Goal: Task Accomplishment & Management: Complete application form

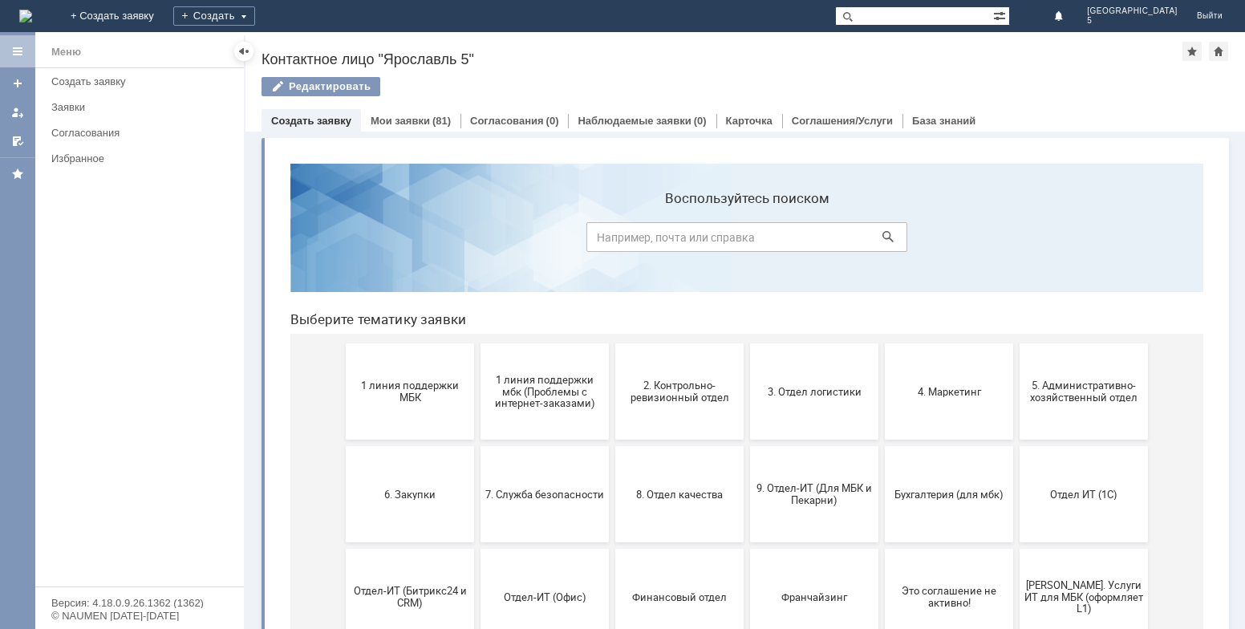
click at [318, 120] on link "Создать заявку" at bounding box center [311, 121] width 80 height 12
click at [323, 114] on div "Создать заявку" at bounding box center [310, 120] width 99 height 23
click at [322, 119] on link "Создать заявку" at bounding box center [311, 121] width 80 height 12
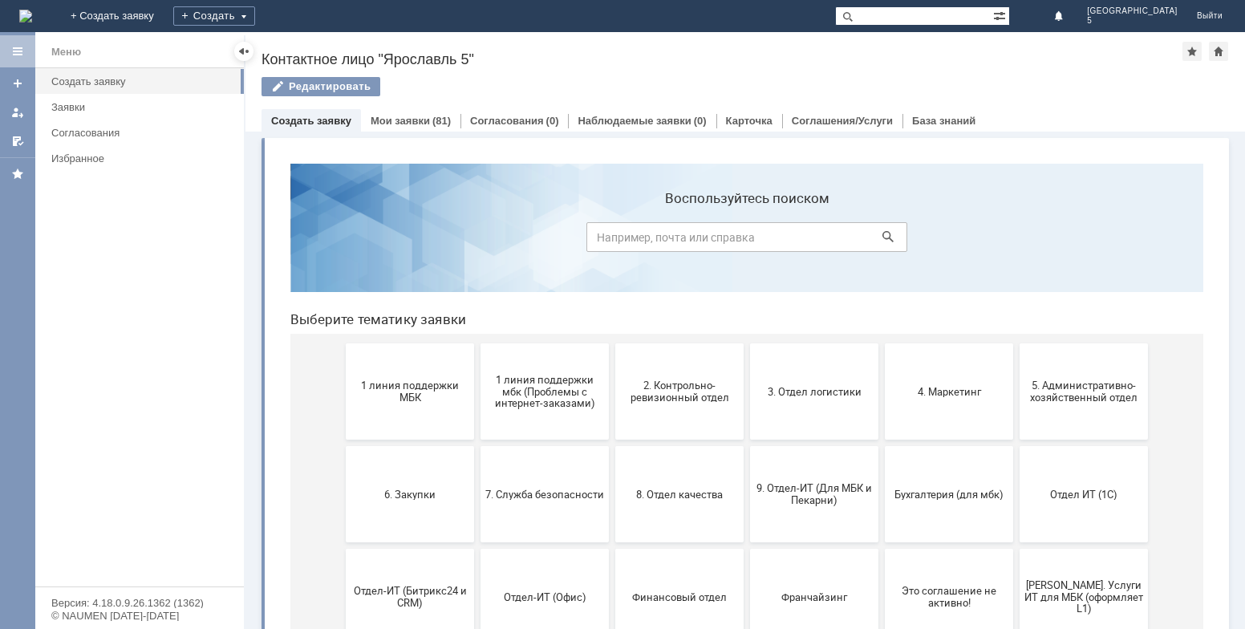
click at [322, 119] on link "Создать заявку" at bounding box center [311, 121] width 80 height 12
drag, startPoint x: 322, startPoint y: 119, endPoint x: 55, endPoint y: 66, distance: 272.3
click at [322, 119] on link "Создать заявку" at bounding box center [311, 121] width 80 height 12
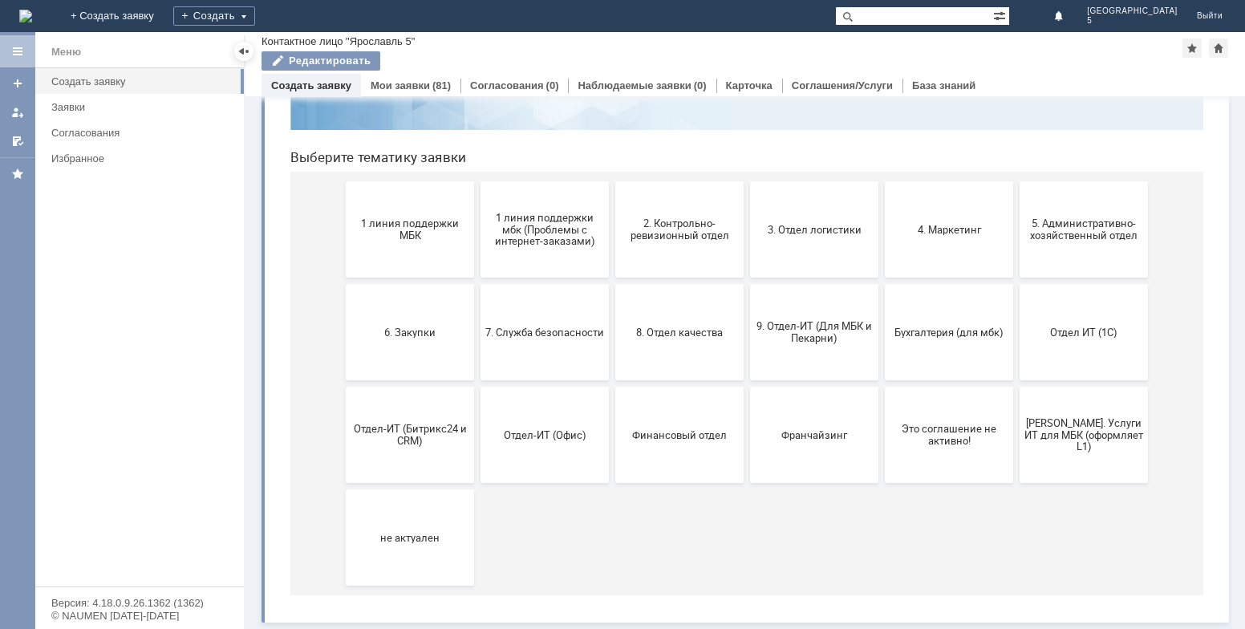
scroll to position [128, 0]
click at [255, 23] on div "Создать" at bounding box center [214, 15] width 82 height 19
click at [298, 44] on link "Заявка" at bounding box center [237, 48] width 122 height 19
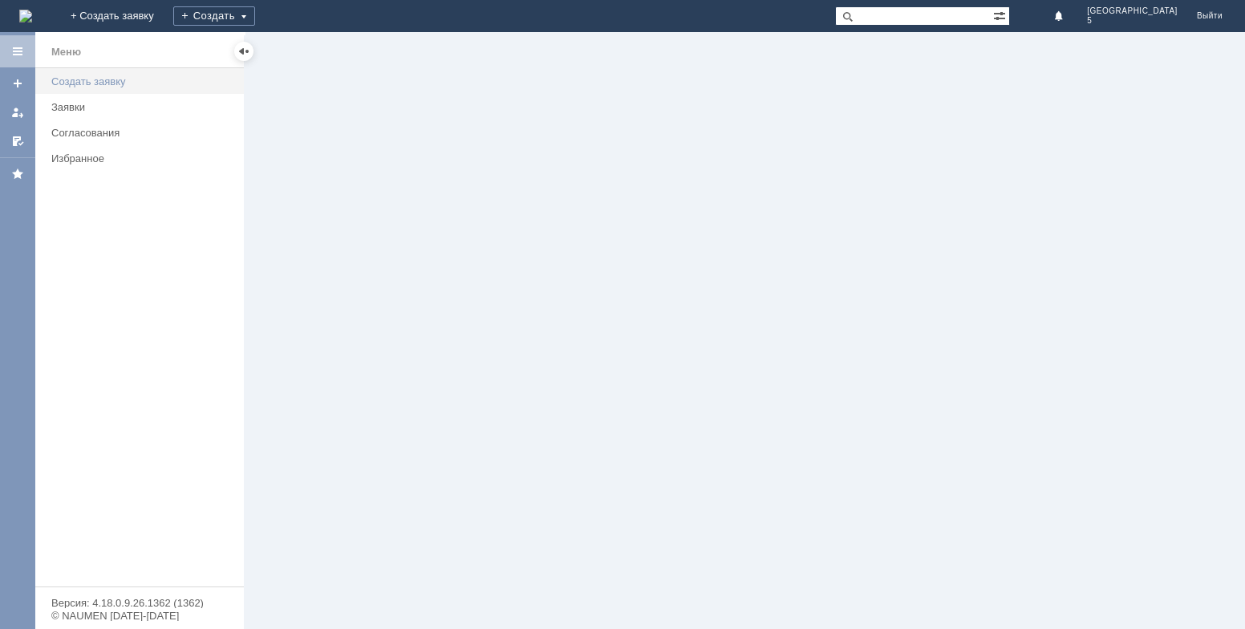
click at [162, 84] on div "Создать заявку" at bounding box center [142, 81] width 183 height 12
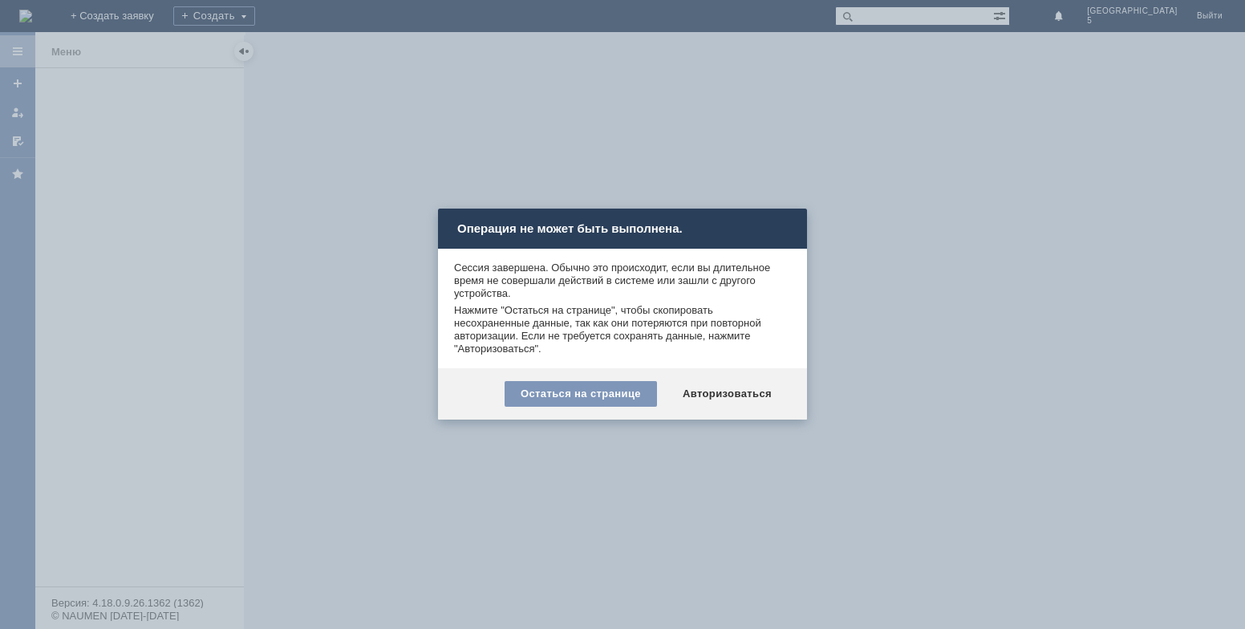
drag, startPoint x: 700, startPoint y: 158, endPoint x: 690, endPoint y: 166, distance: 13.2
click at [696, 155] on div at bounding box center [622, 314] width 1245 height 629
drag, startPoint x: 650, startPoint y: 154, endPoint x: 639, endPoint y: 176, distance: 24.0
click at [643, 168] on div at bounding box center [622, 314] width 1245 height 629
drag, startPoint x: 598, startPoint y: 401, endPoint x: 408, endPoint y: 337, distance: 199.9
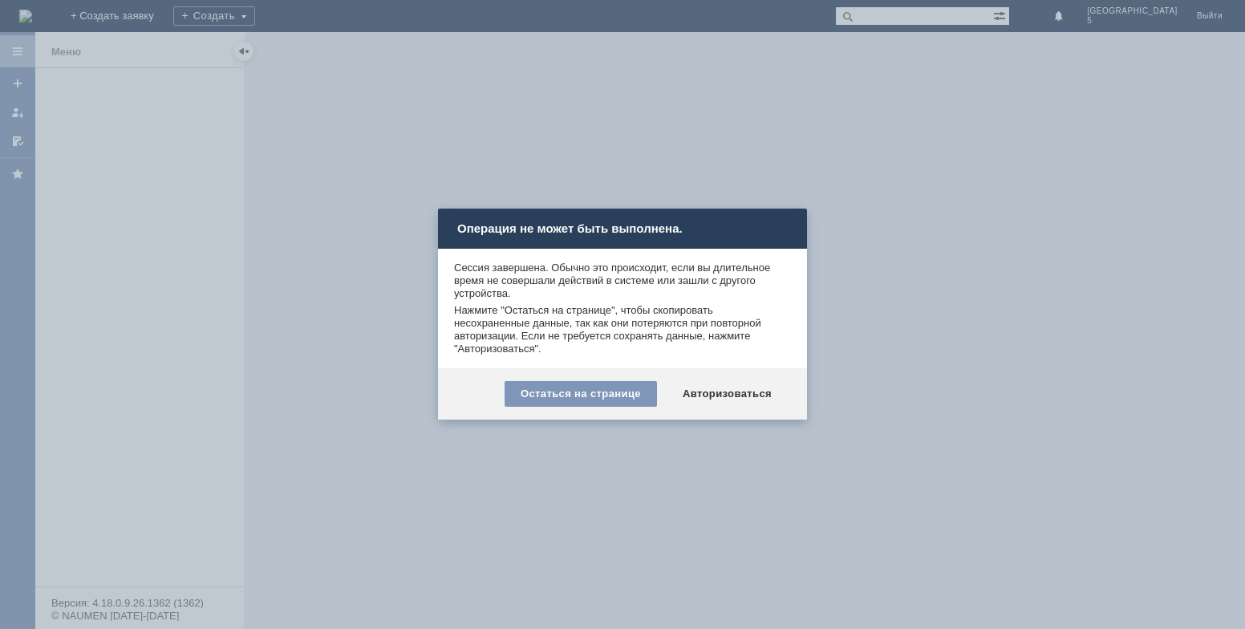
click at [582, 400] on div "Остаться на странице" at bounding box center [581, 394] width 152 height 26
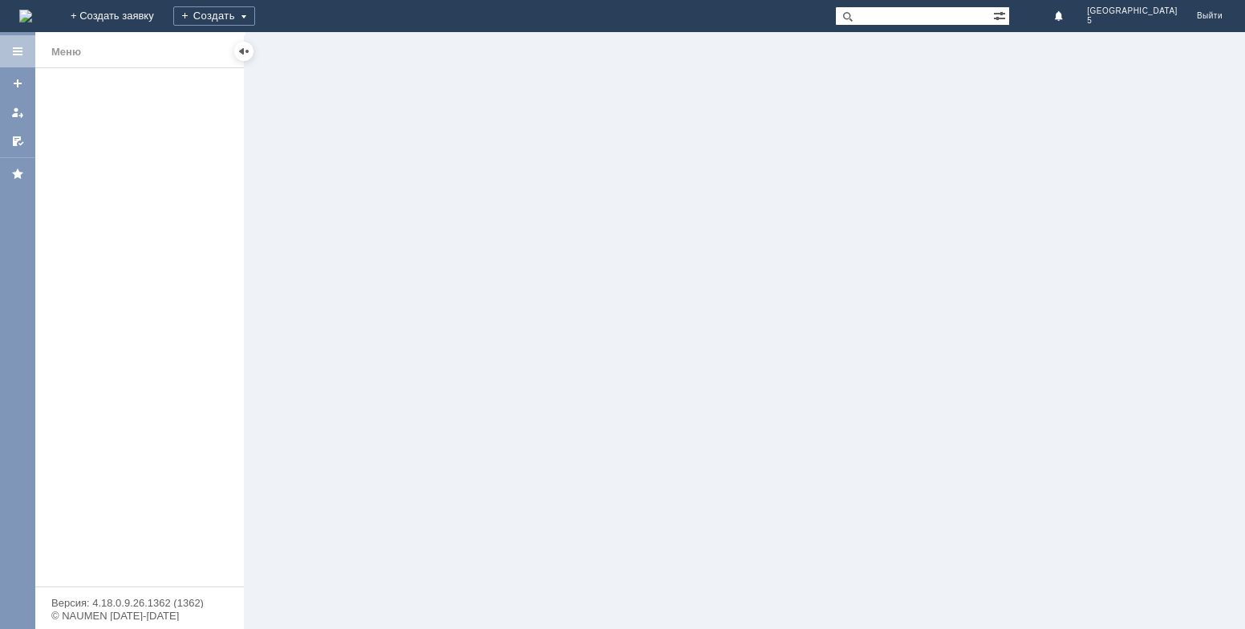
click at [12, 45] on div at bounding box center [17, 330] width 35 height 597
click at [38, 51] on div "Меню" at bounding box center [139, 51] width 209 height 33
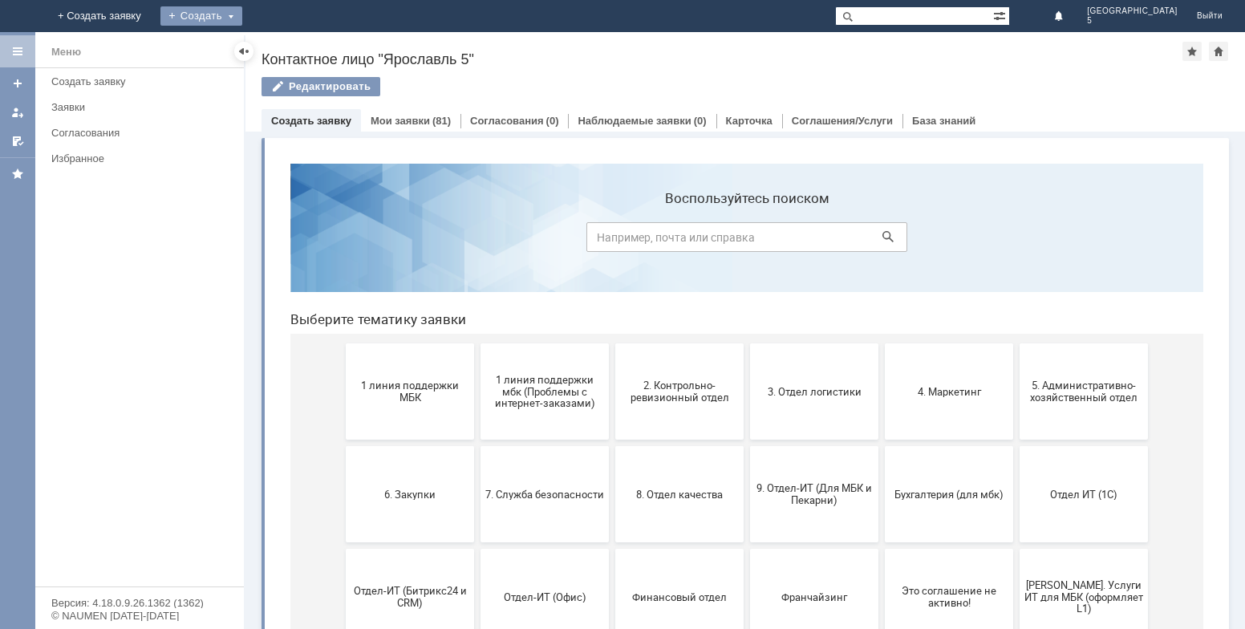
click at [242, 10] on div "Создать" at bounding box center [201, 15] width 82 height 19
click at [151, 19] on link "+ Создать заявку" at bounding box center [99, 16] width 103 height 32
drag, startPoint x: 302, startPoint y: 13, endPoint x: 313, endPoint y: 26, distance: 17.2
click at [242, 14] on div "Создать" at bounding box center [201, 15] width 82 height 19
click at [286, 54] on link "Заявка" at bounding box center [225, 48] width 122 height 19
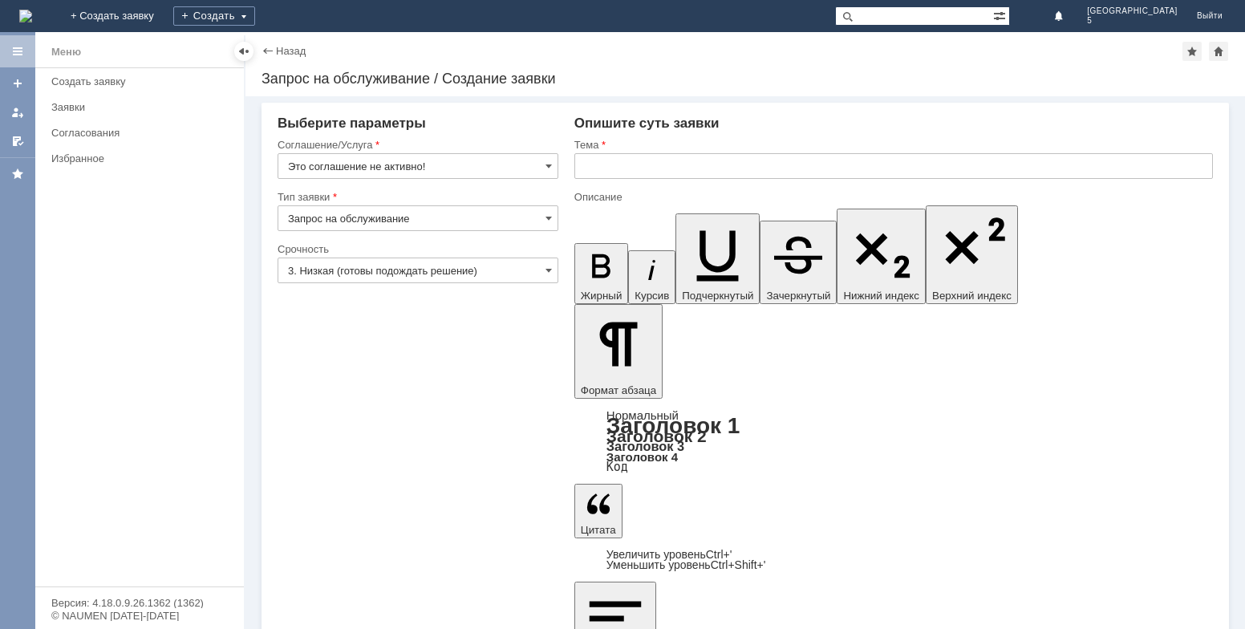
click at [432, 221] on input "Запрос на обслуживание" at bounding box center [418, 218] width 281 height 26
type input "Запрос на обслуживание"
click at [468, 162] on input "Это соглашение не активно!" at bounding box center [418, 166] width 281 height 26
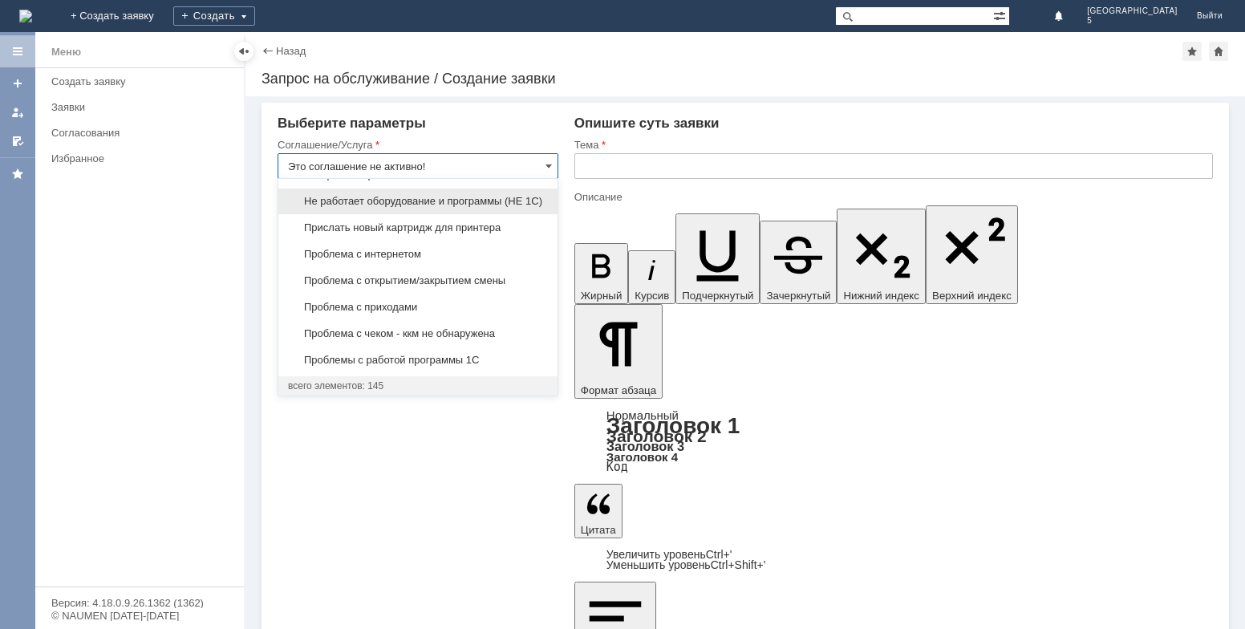
scroll to position [3988, 0]
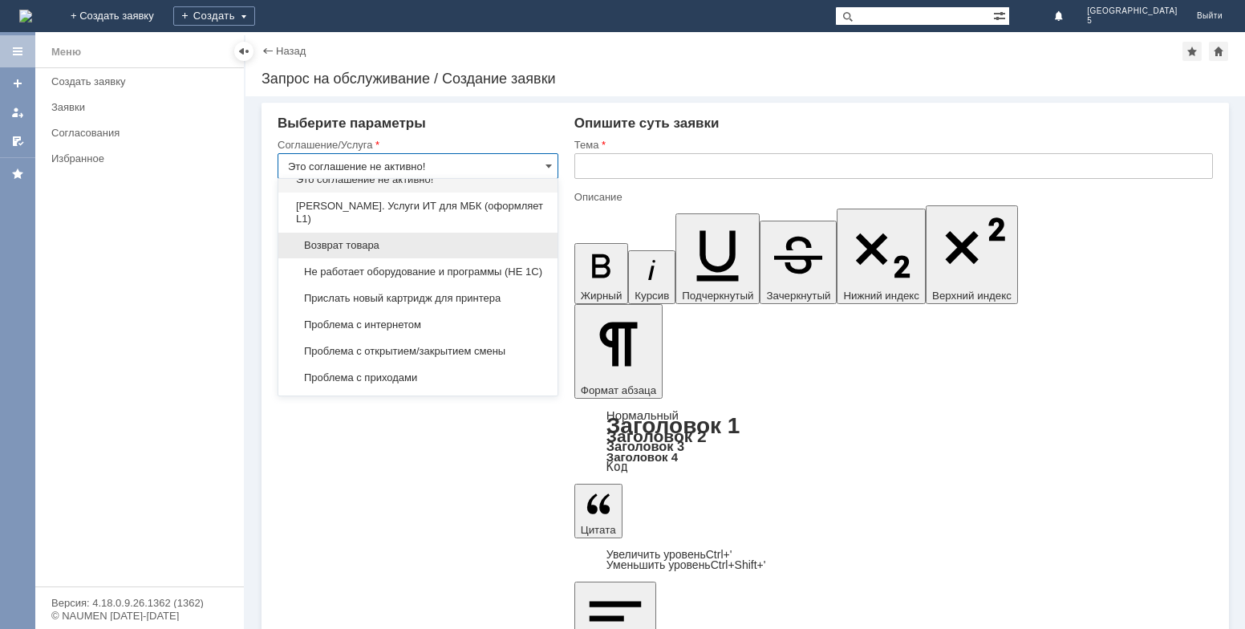
click at [376, 258] on div "Возврат товара" at bounding box center [417, 246] width 279 height 26
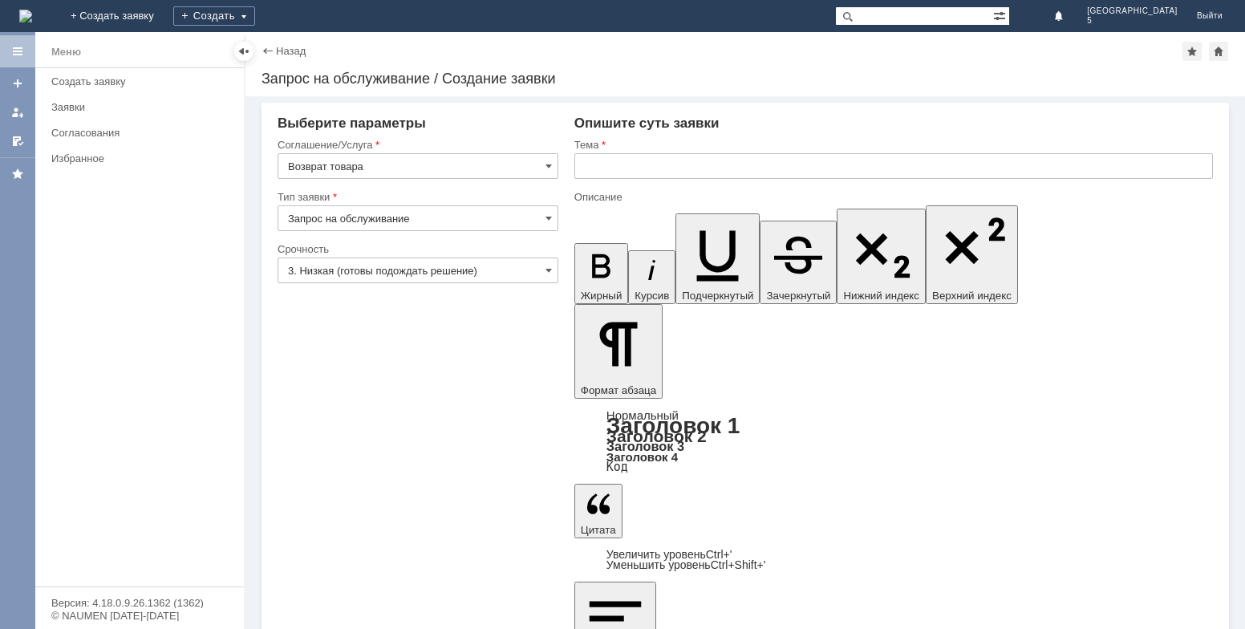
type input "Возврат товара"
click at [440, 217] on input "Запрос на обслуживание" at bounding box center [418, 218] width 281 height 26
click at [415, 274] on span "Запрос на обслуживание" at bounding box center [418, 274] width 260 height 13
type input "Запрос на обслуживание"
click at [469, 263] on input "3. Низкая (готовы подождать решение)" at bounding box center [418, 270] width 281 height 26
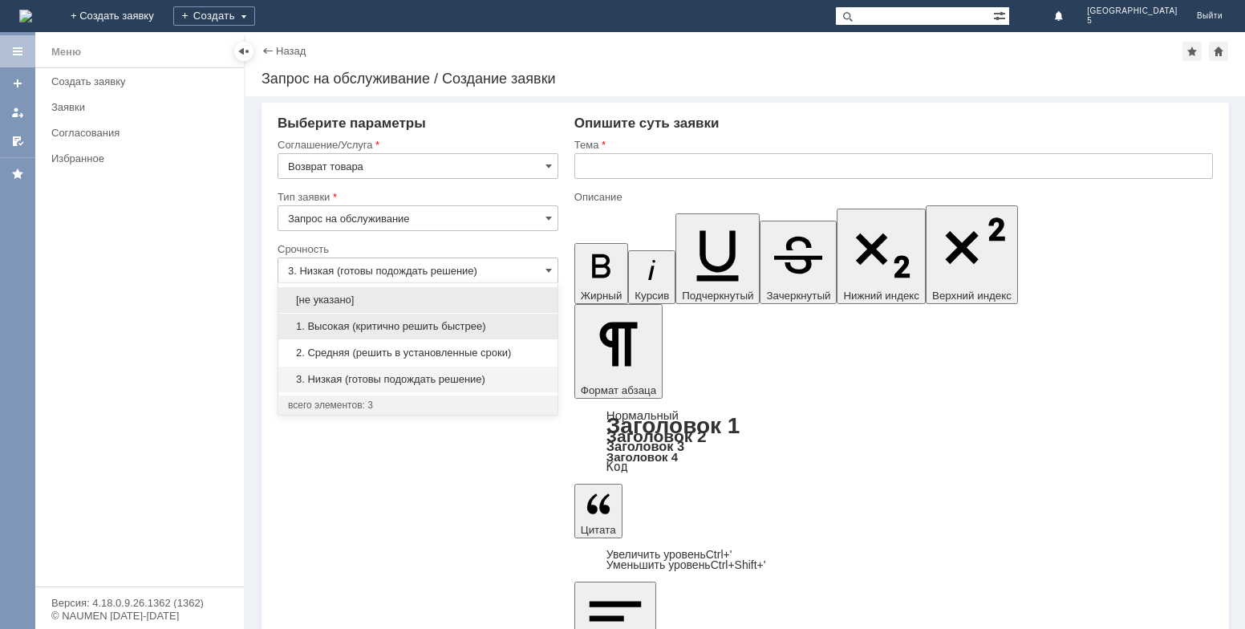
click at [476, 335] on div "1. Высокая (критично решить быстрее)" at bounding box center [417, 327] width 279 height 26
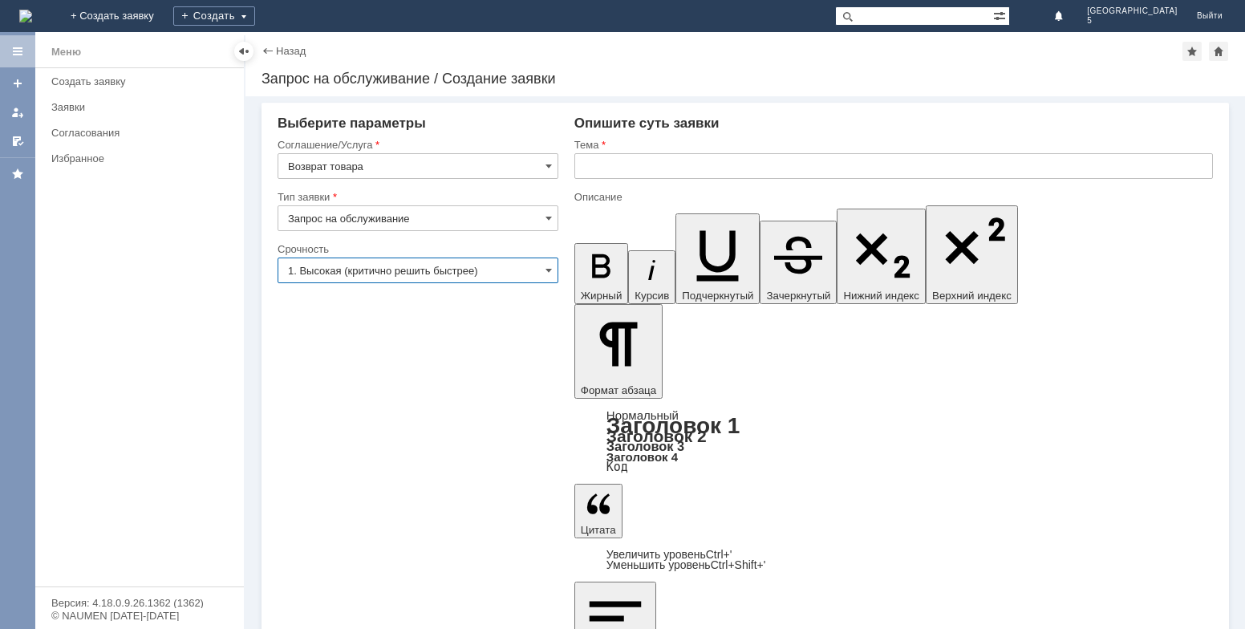
click at [500, 265] on input "1. Высокая (критично решить быстрее)" at bounding box center [418, 270] width 281 height 26
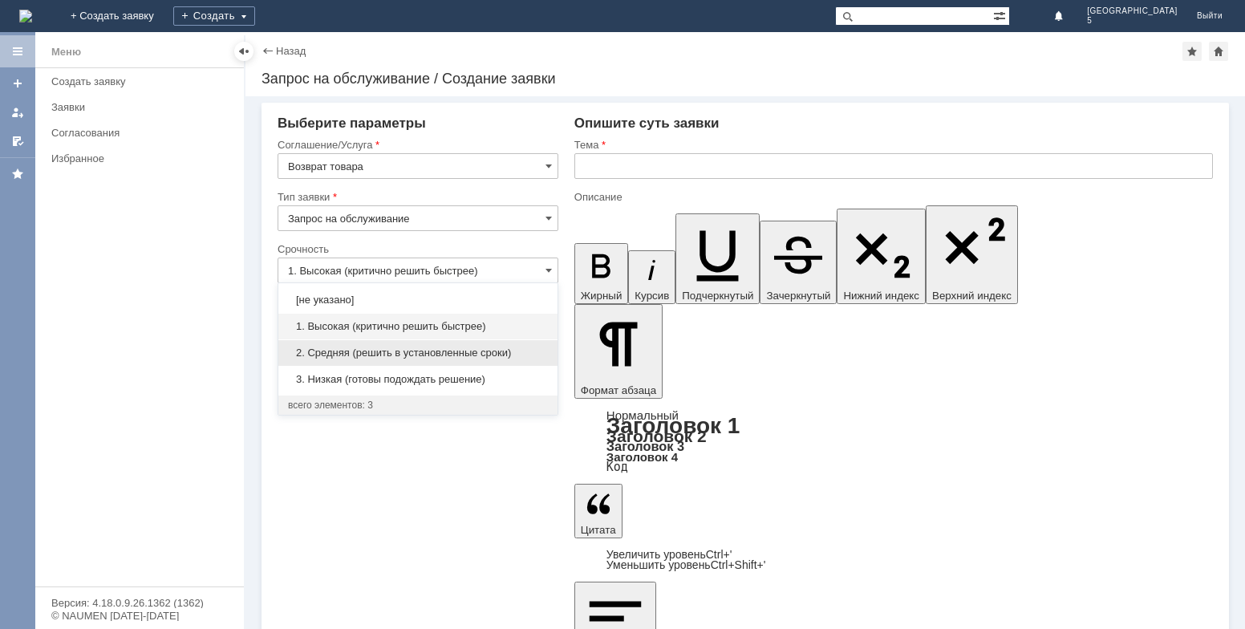
click at [471, 346] on div "2. Средняя (решить в установленные сроки)" at bounding box center [417, 353] width 279 height 26
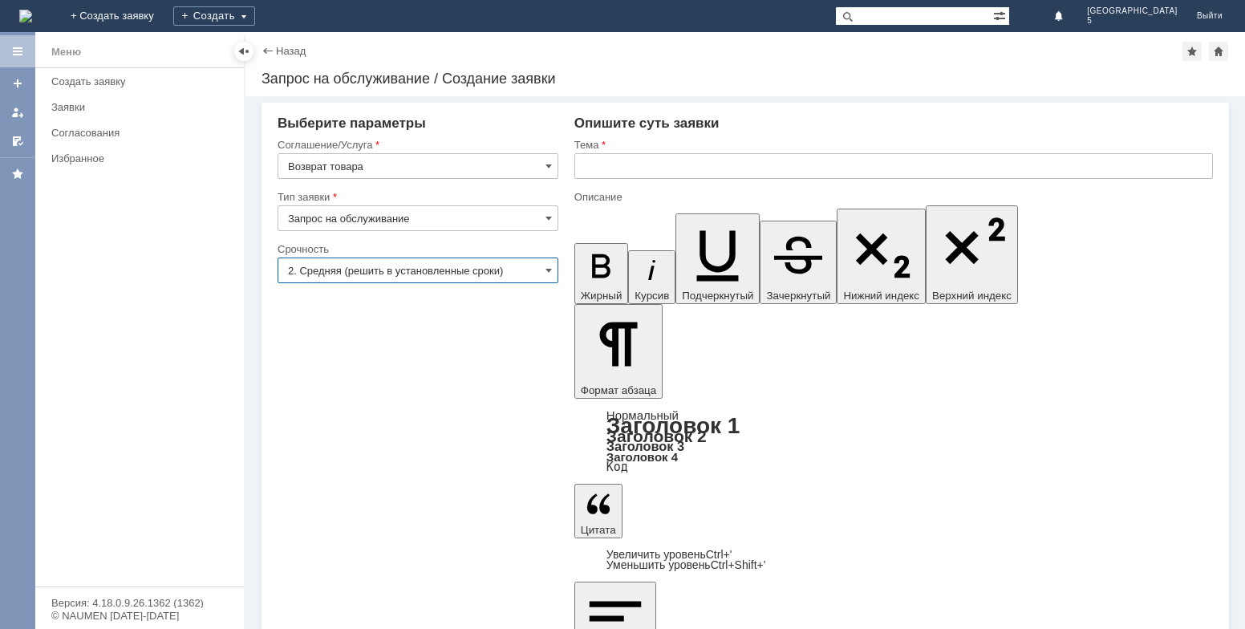
type input "2. Средняя (решить в установленные сроки)"
click at [623, 152] on div "Тема" at bounding box center [893, 145] width 638 height 15
click at [623, 167] on input "text" at bounding box center [893, 166] width 638 height 26
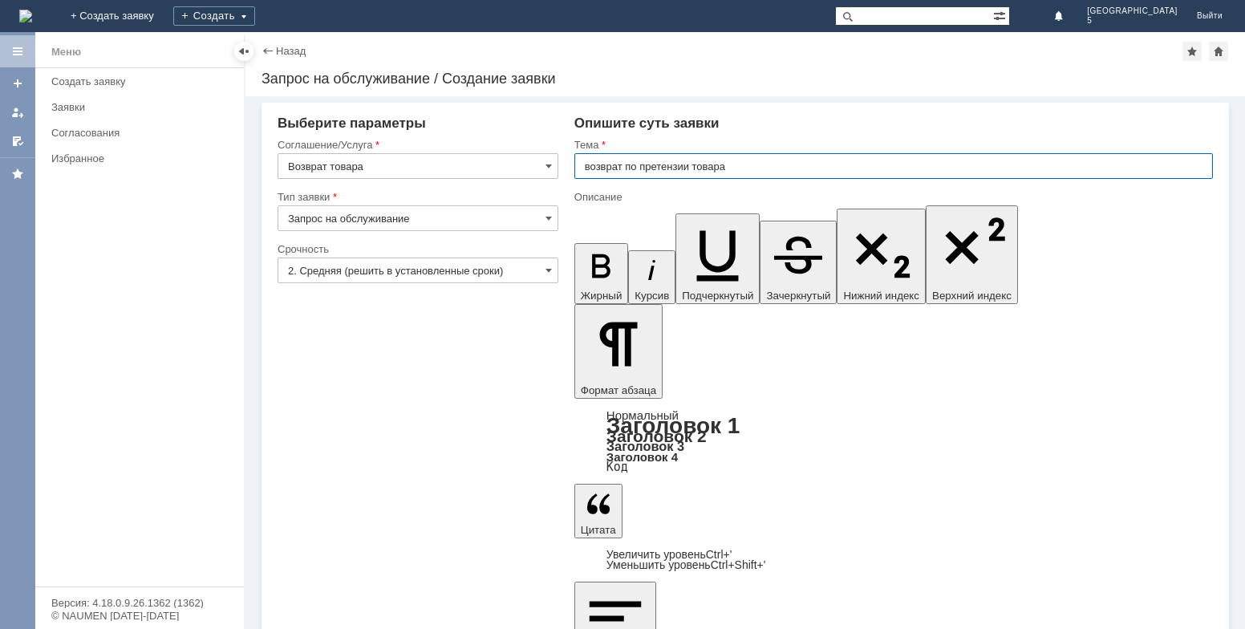
type input "возврат по претензии товара"
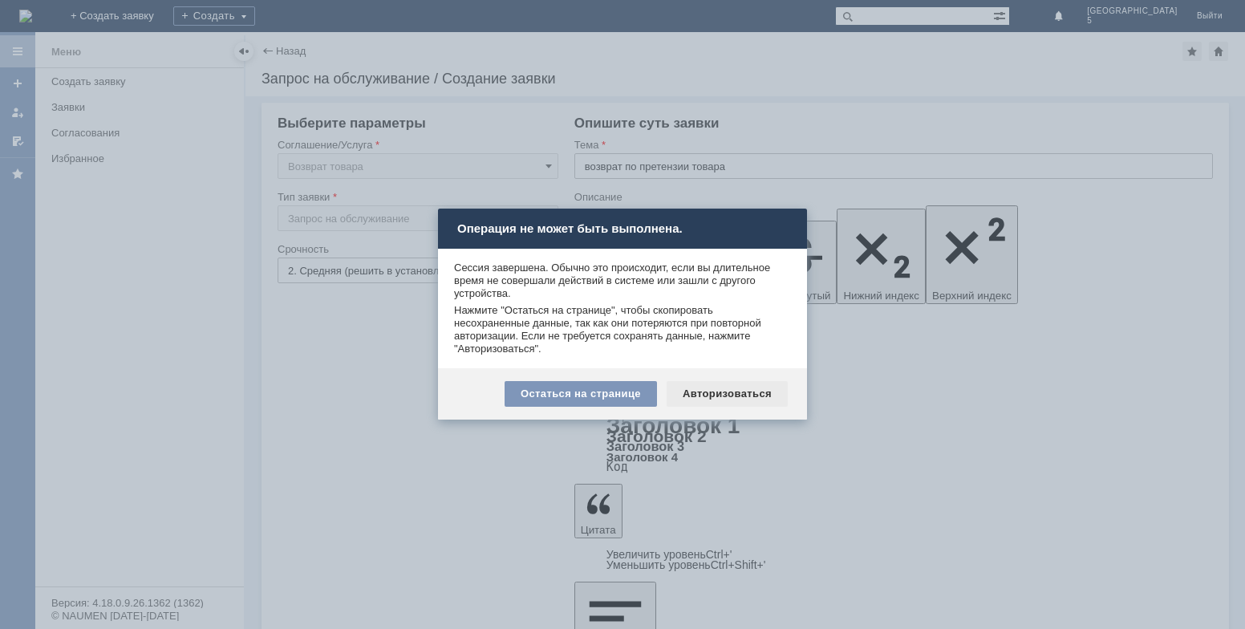
click at [706, 395] on div "Авторизоваться" at bounding box center [727, 394] width 121 height 26
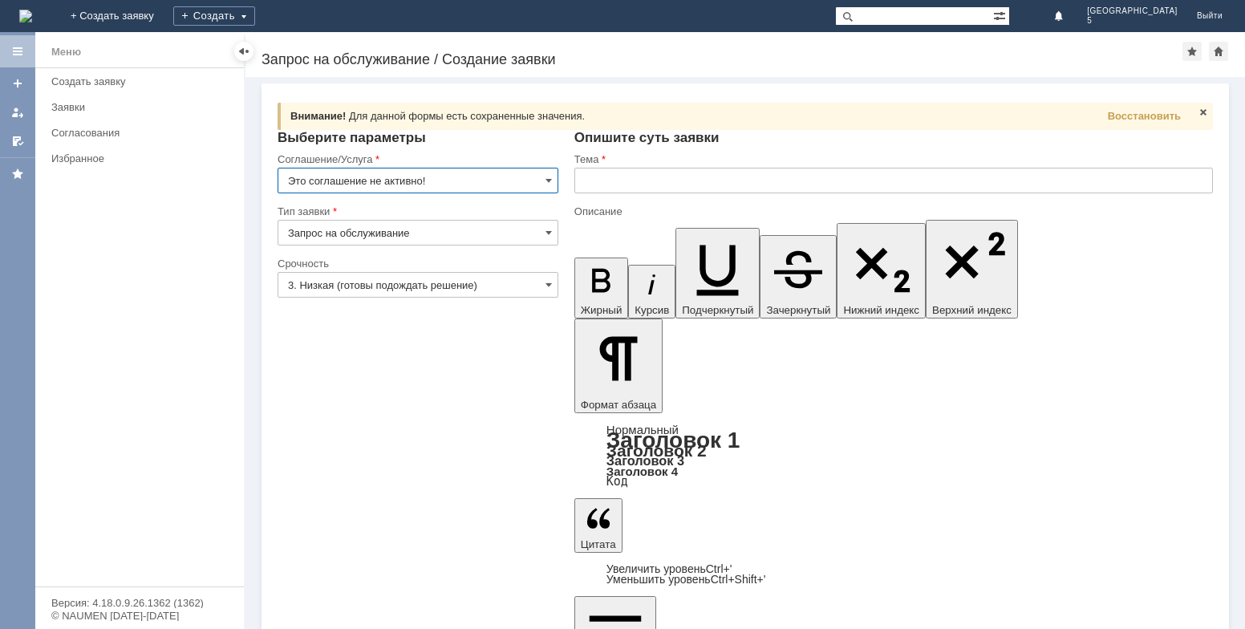
click at [481, 173] on input "Это соглашение не активно!" at bounding box center [418, 181] width 281 height 26
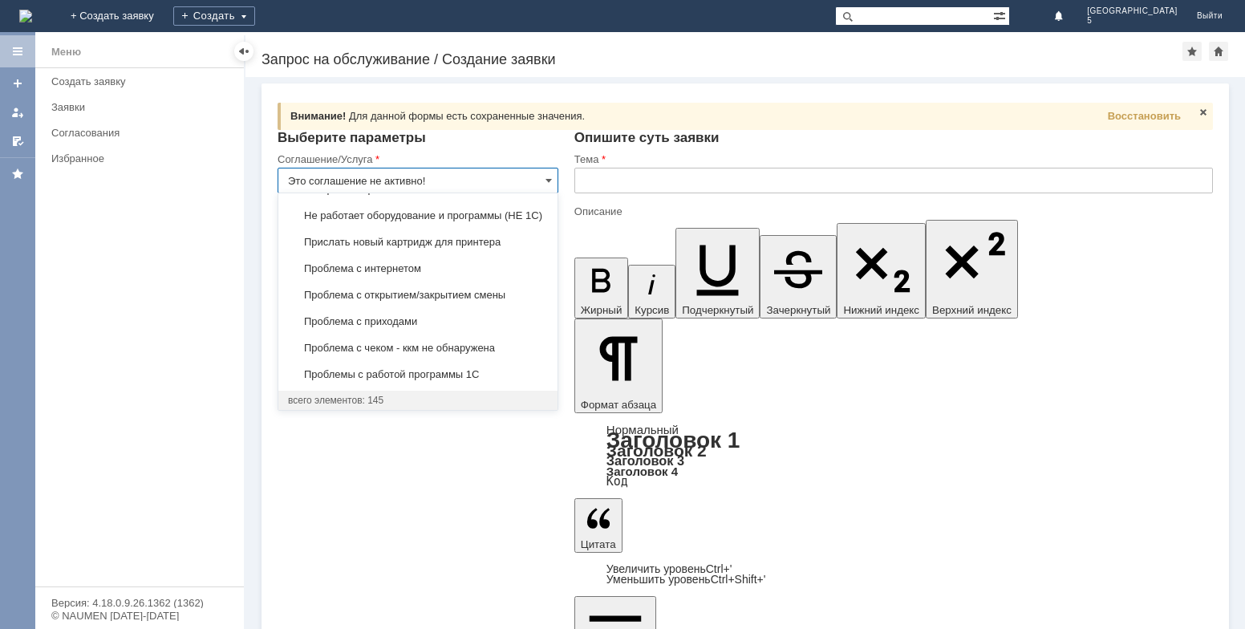
scroll to position [4068, 0]
click at [371, 196] on span "Возврат товара" at bounding box center [418, 189] width 260 height 13
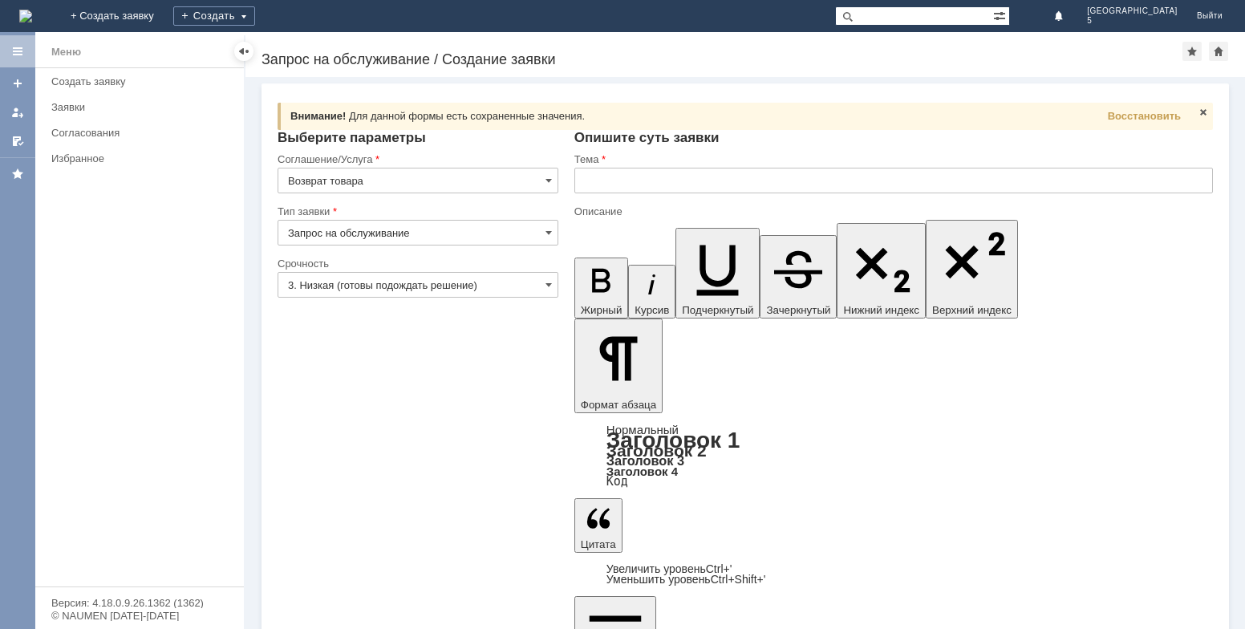
type input "Возврат товара"
click at [411, 287] on input "3. Низкая (готовы подождать решение)" at bounding box center [418, 285] width 281 height 26
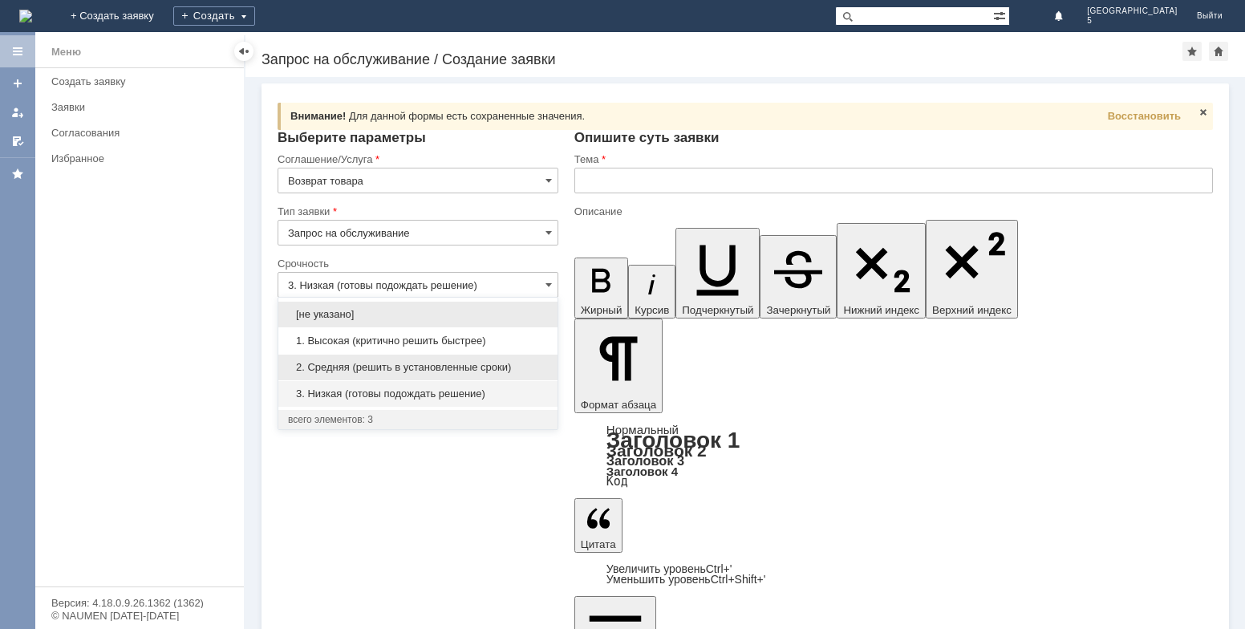
click at [344, 365] on span "2. Средняя (решить в установленные сроки)" at bounding box center [418, 367] width 260 height 13
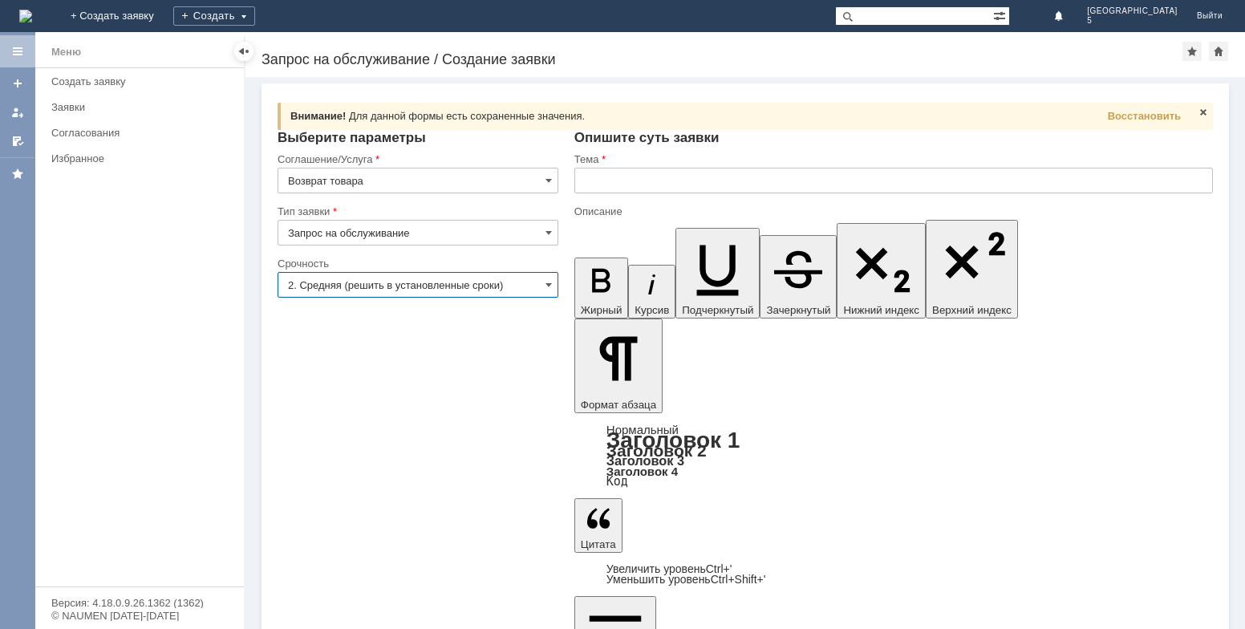
type input "2. Средняя (решить в установленные сроки)"
click at [714, 176] on input "text" at bounding box center [893, 181] width 638 height 26
type input "возврат по претензии"
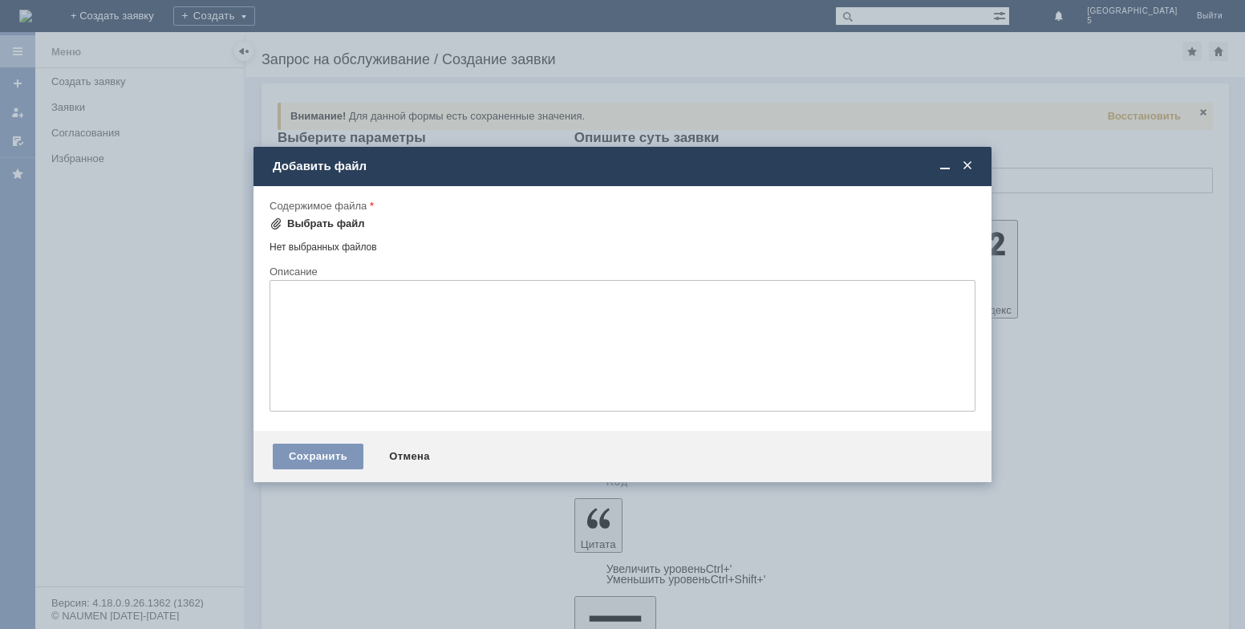
click at [318, 216] on div "Выбрать файл" at bounding box center [317, 223] width 95 height 19
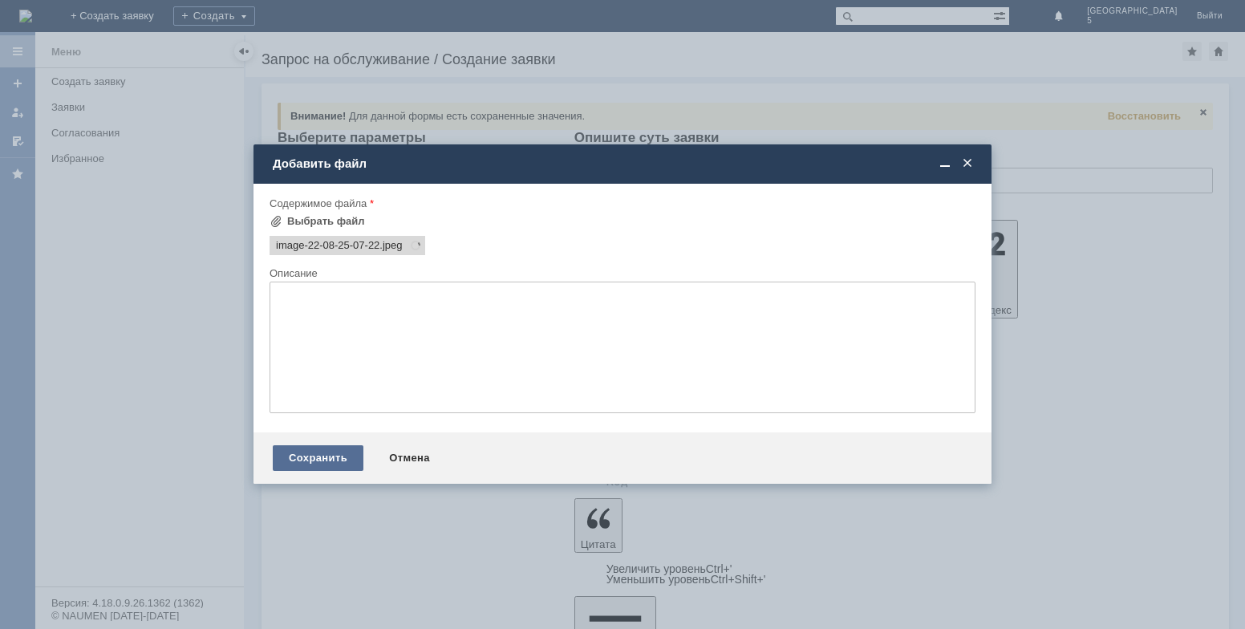
click at [318, 458] on div "Сохранить" at bounding box center [318, 458] width 91 height 26
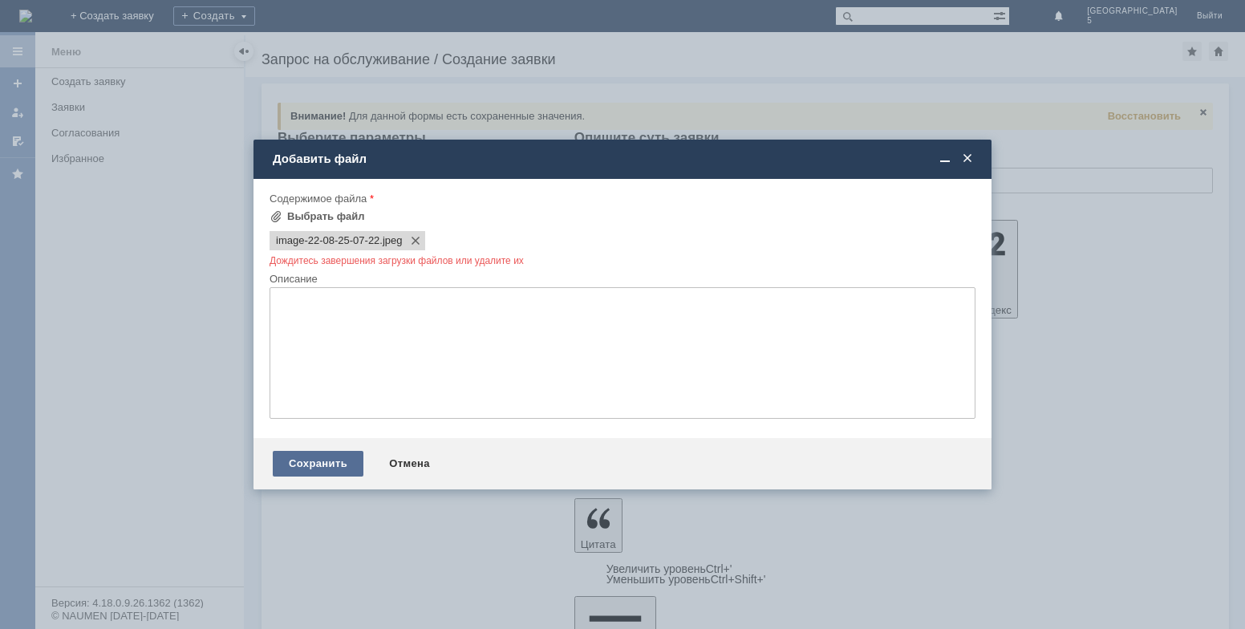
scroll to position [0, 0]
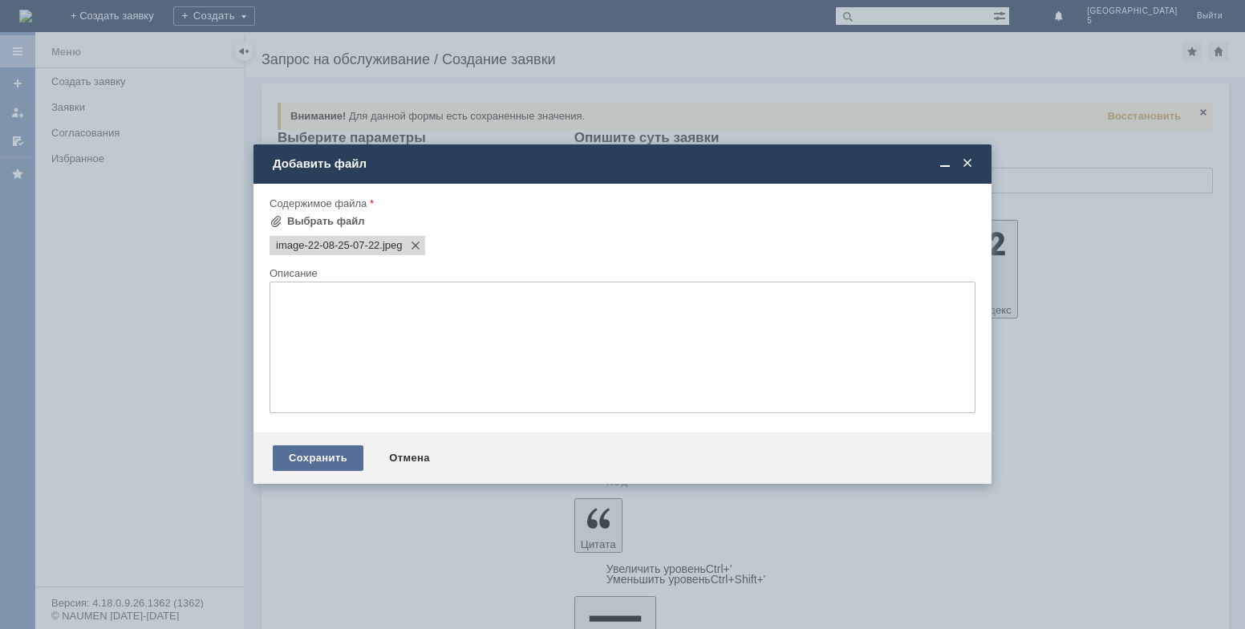
click at [314, 458] on div "Сохранить" at bounding box center [318, 458] width 91 height 26
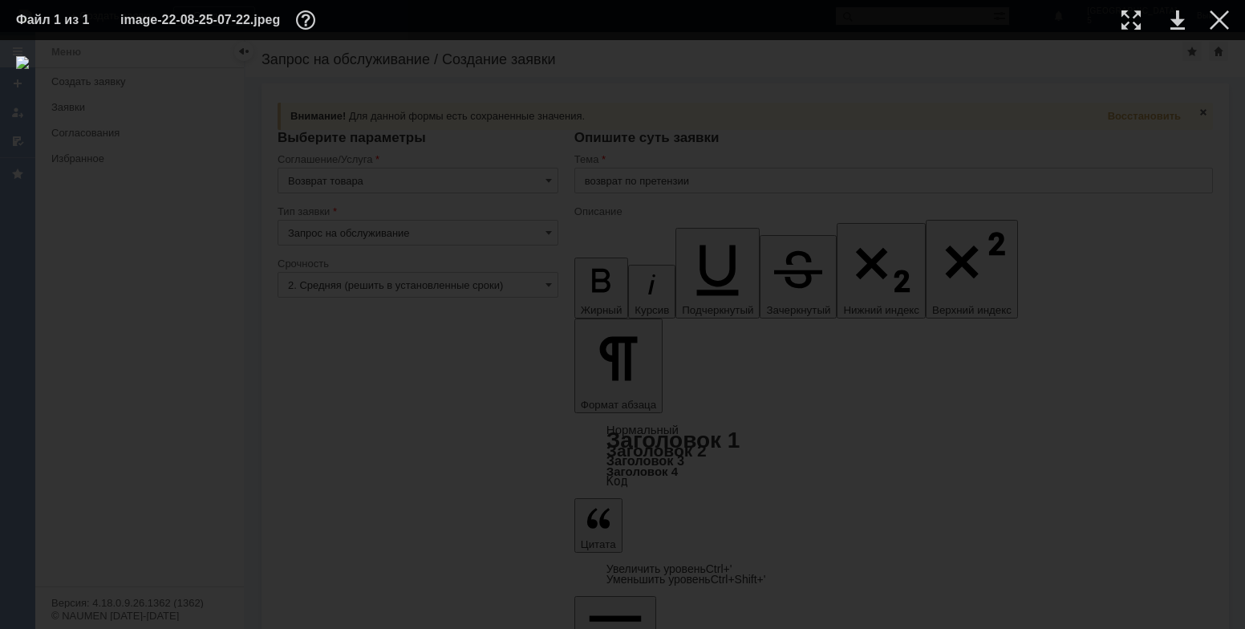
drag, startPoint x: 1169, startPoint y: 55, endPoint x: 1173, endPoint y: 20, distance: 34.6
click at [1169, 54] on div "ИНФОРМАЦИЯ О ФАЙЛЕ Имя файла: image-22-08-25-07-22.jpeg Размер: 3.07МБ Дата соз…" at bounding box center [622, 334] width 1245 height 589
drag, startPoint x: 1217, startPoint y: 23, endPoint x: 1146, endPoint y: 66, distance: 82.4
click at [1217, 24] on div at bounding box center [1219, 19] width 19 height 19
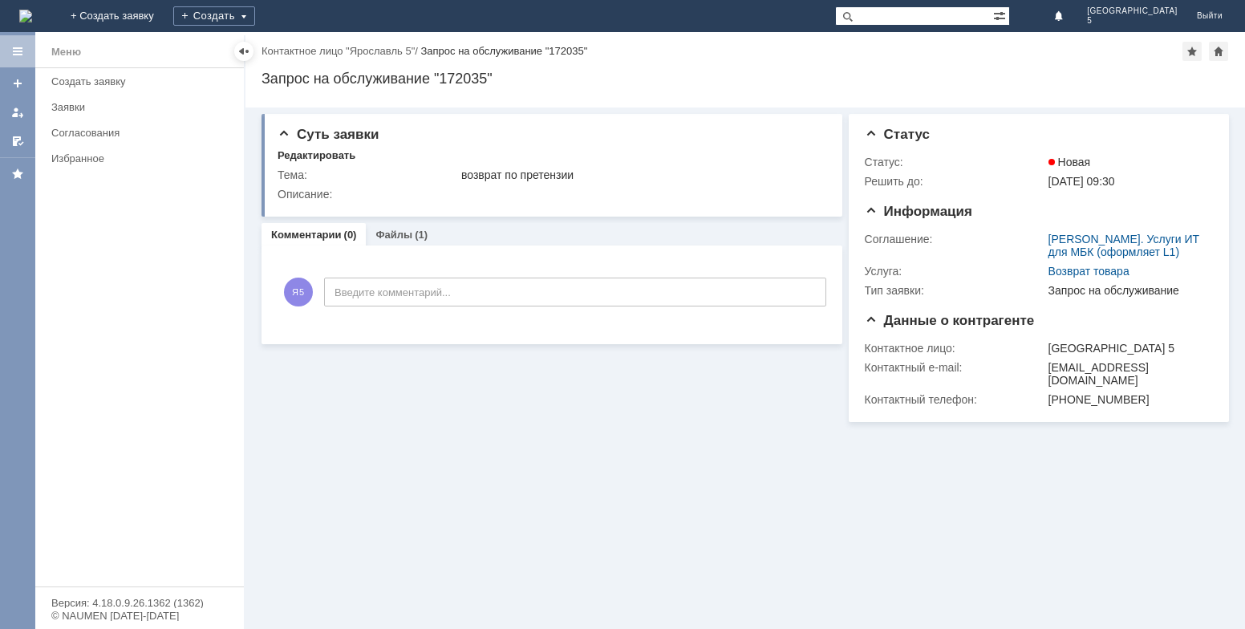
click at [562, 434] on div "Суть заявки Редактировать Тема: возврат по претензии Описание: Комментарии (0) …" at bounding box center [744, 367] width 999 height 521
click at [564, 175] on div "возврат по претензии" at bounding box center [640, 174] width 359 height 13
click at [306, 154] on div "Редактировать" at bounding box center [317, 155] width 78 height 13
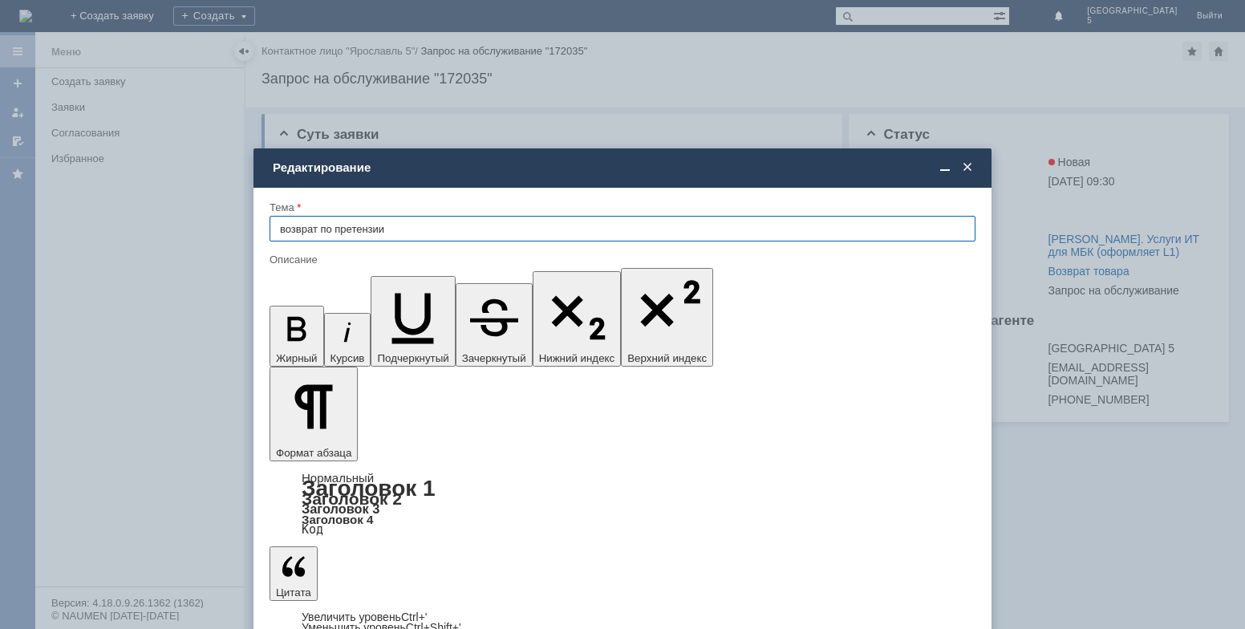
click at [966, 165] on span at bounding box center [967, 167] width 16 height 14
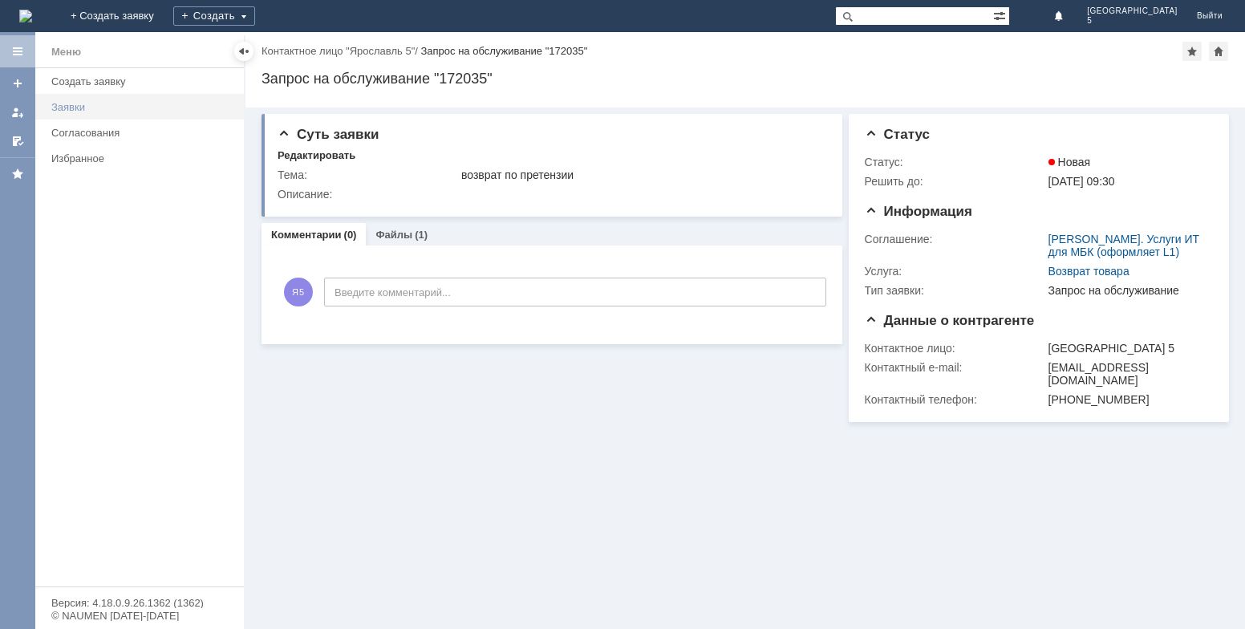
click at [87, 107] on div "Заявки" at bounding box center [142, 107] width 183 height 12
